Goal: Information Seeking & Learning: Learn about a topic

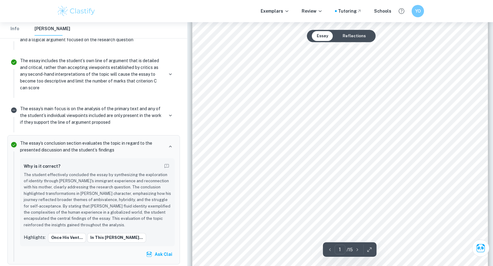
scroll to position [45, 0]
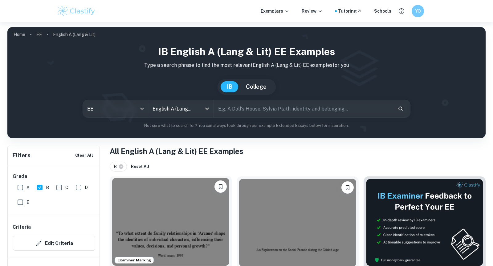
scroll to position [143, 0]
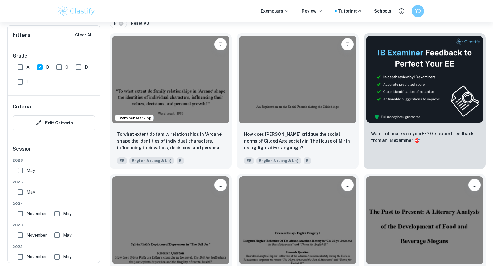
click at [234, 175] on div "How does Langton Hughes’ reflection of the African American identity during the…" at bounding box center [295, 239] width 127 height 141
click at [17, 67] on input "A" at bounding box center [20, 67] width 12 height 12
checkbox input "true"
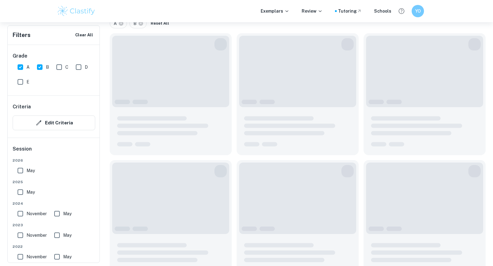
click at [40, 67] on input "B" at bounding box center [40, 67] width 12 height 12
checkbox input "false"
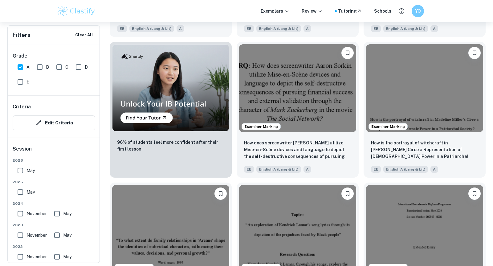
scroll to position [417, 0]
